Goal: Information Seeking & Learning: Check status

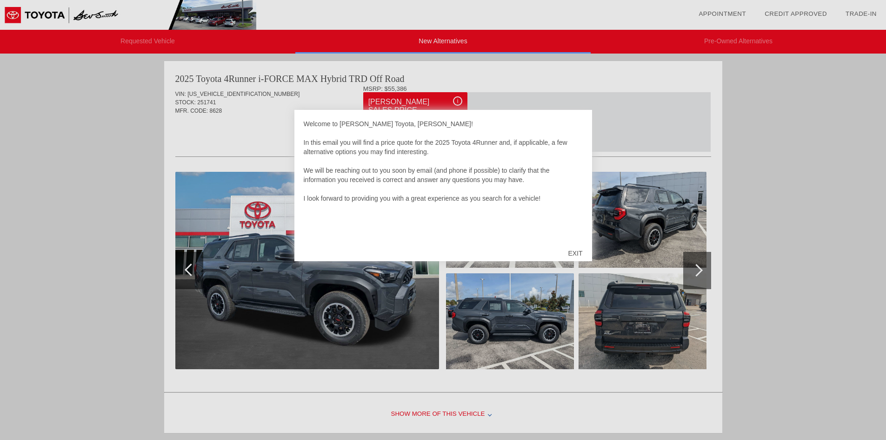
scroll to position [763, 0]
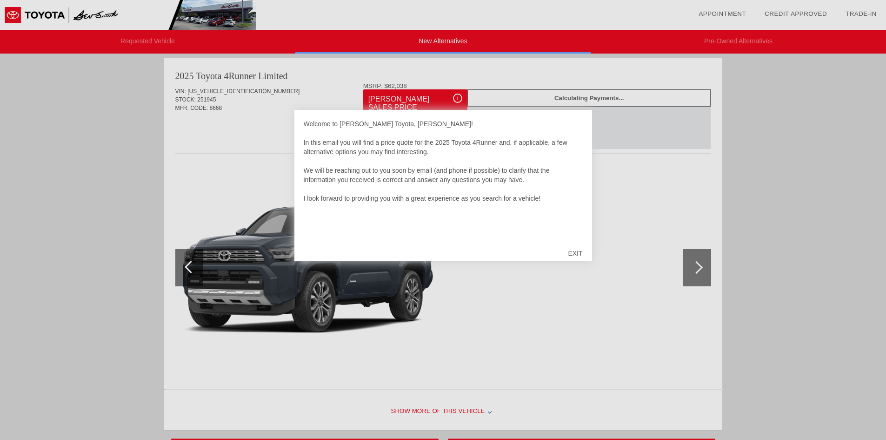
click at [576, 251] on div "EXIT" at bounding box center [575, 253] width 33 height 28
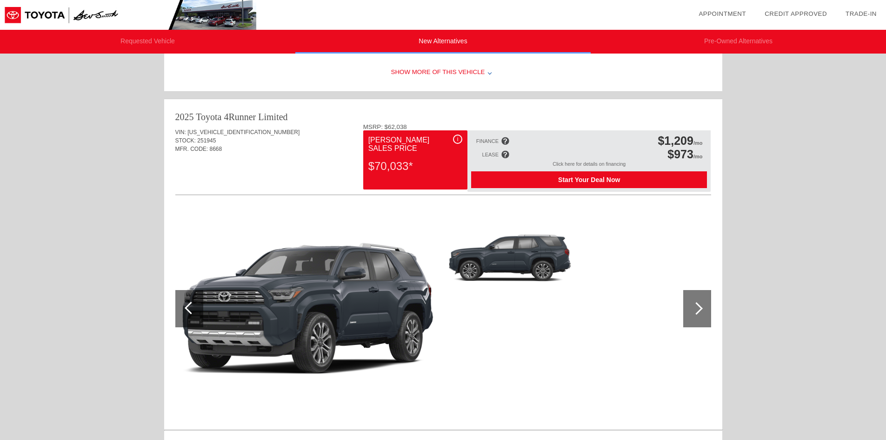
scroll to position [709, 0]
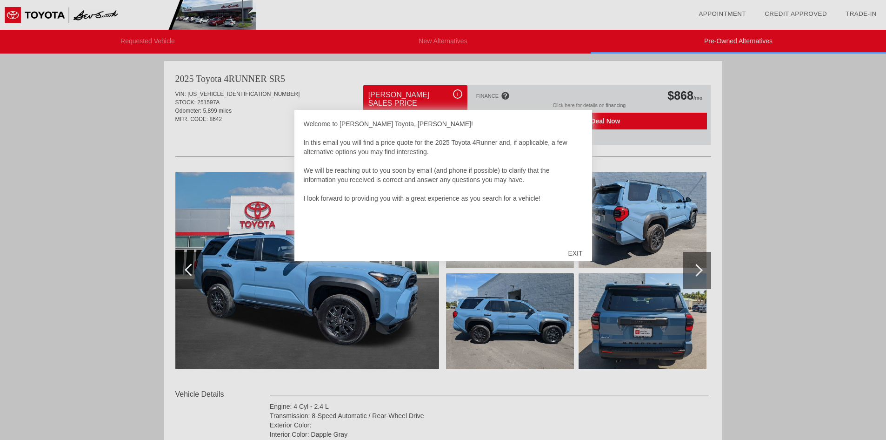
click at [572, 252] on div "EXIT" at bounding box center [575, 253] width 33 height 28
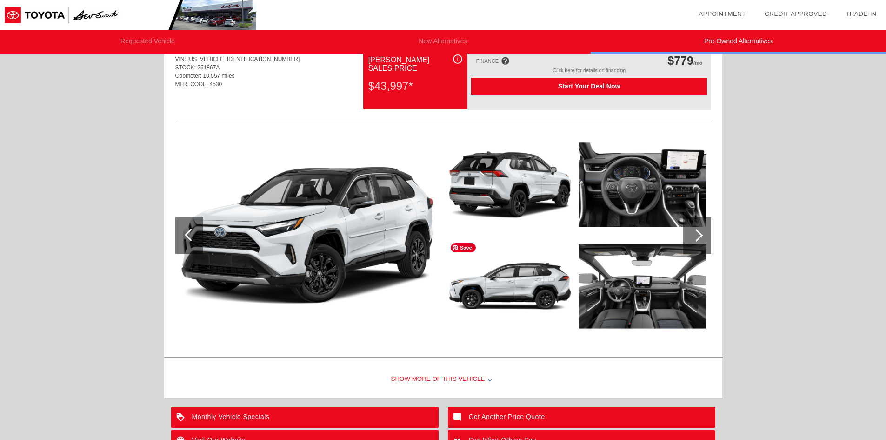
scroll to position [1303, 0]
